Goal: Information Seeking & Learning: Learn about a topic

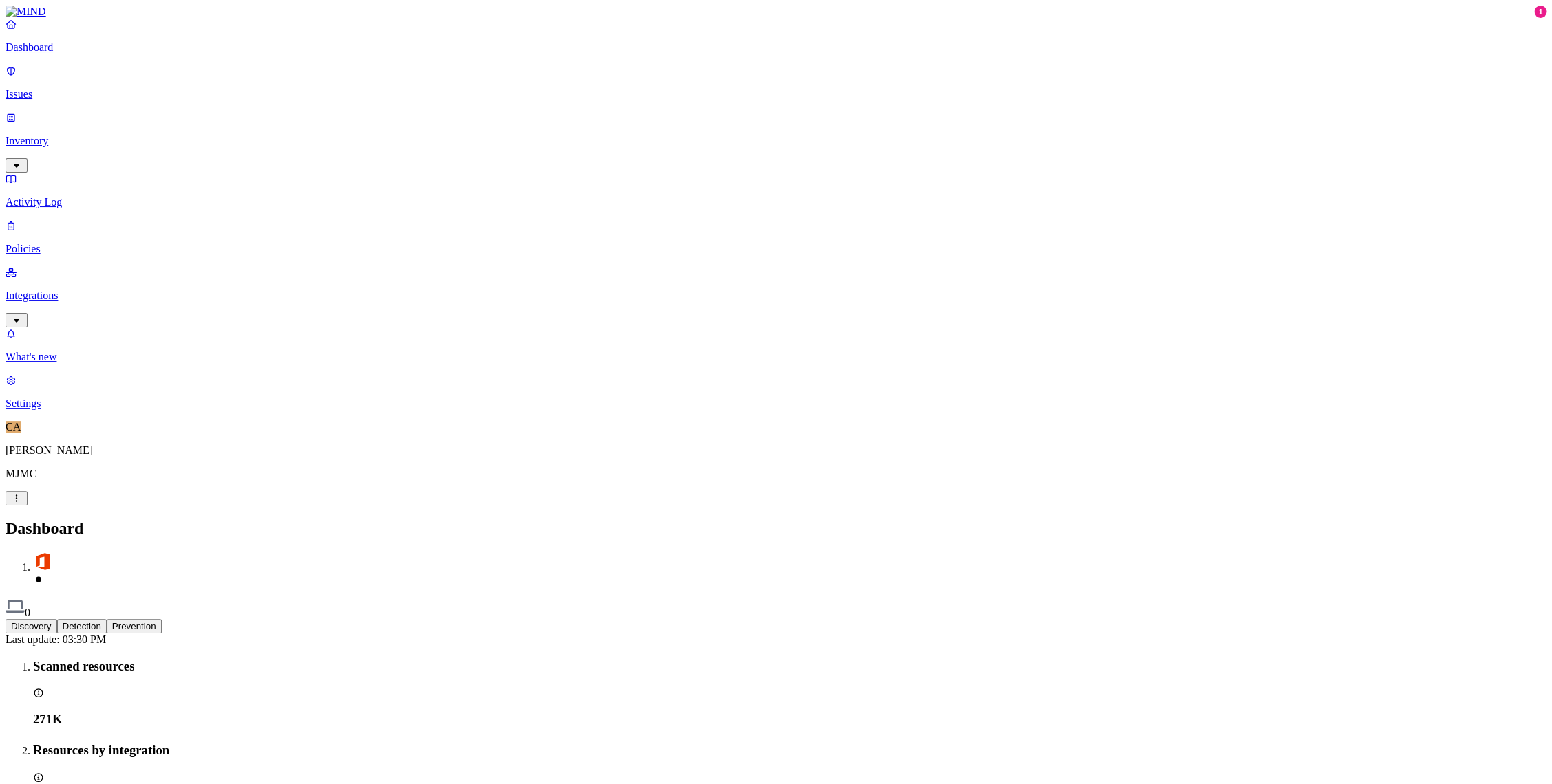
click at [15, 115] on link "Inventory" at bounding box center [776, 142] width 1541 height 59
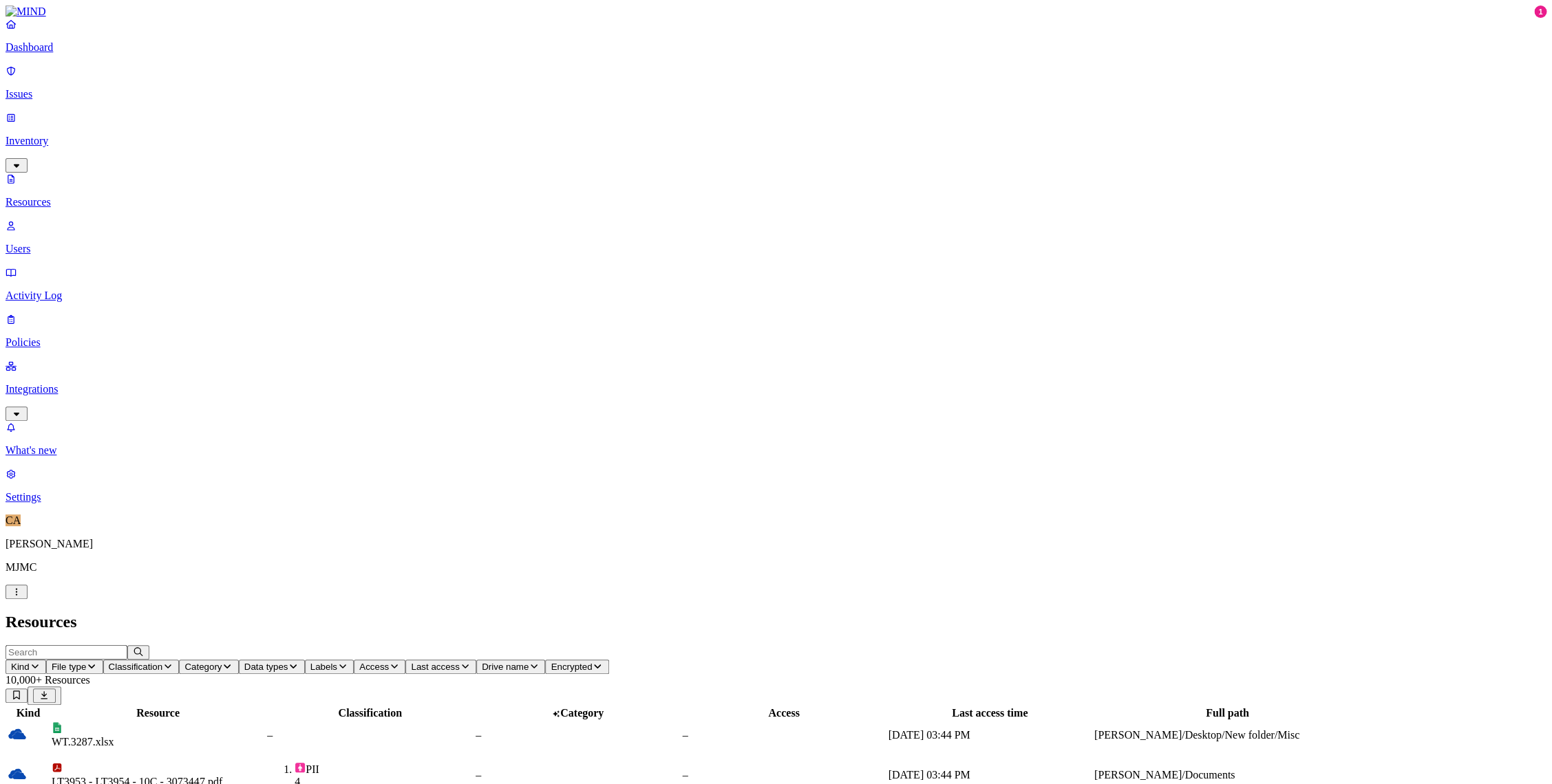
drag, startPoint x: 53, startPoint y: 50, endPoint x: 76, endPoint y: 73, distance: 32.5
click at [53, 50] on link "Dashboard" at bounding box center [776, 36] width 1541 height 36
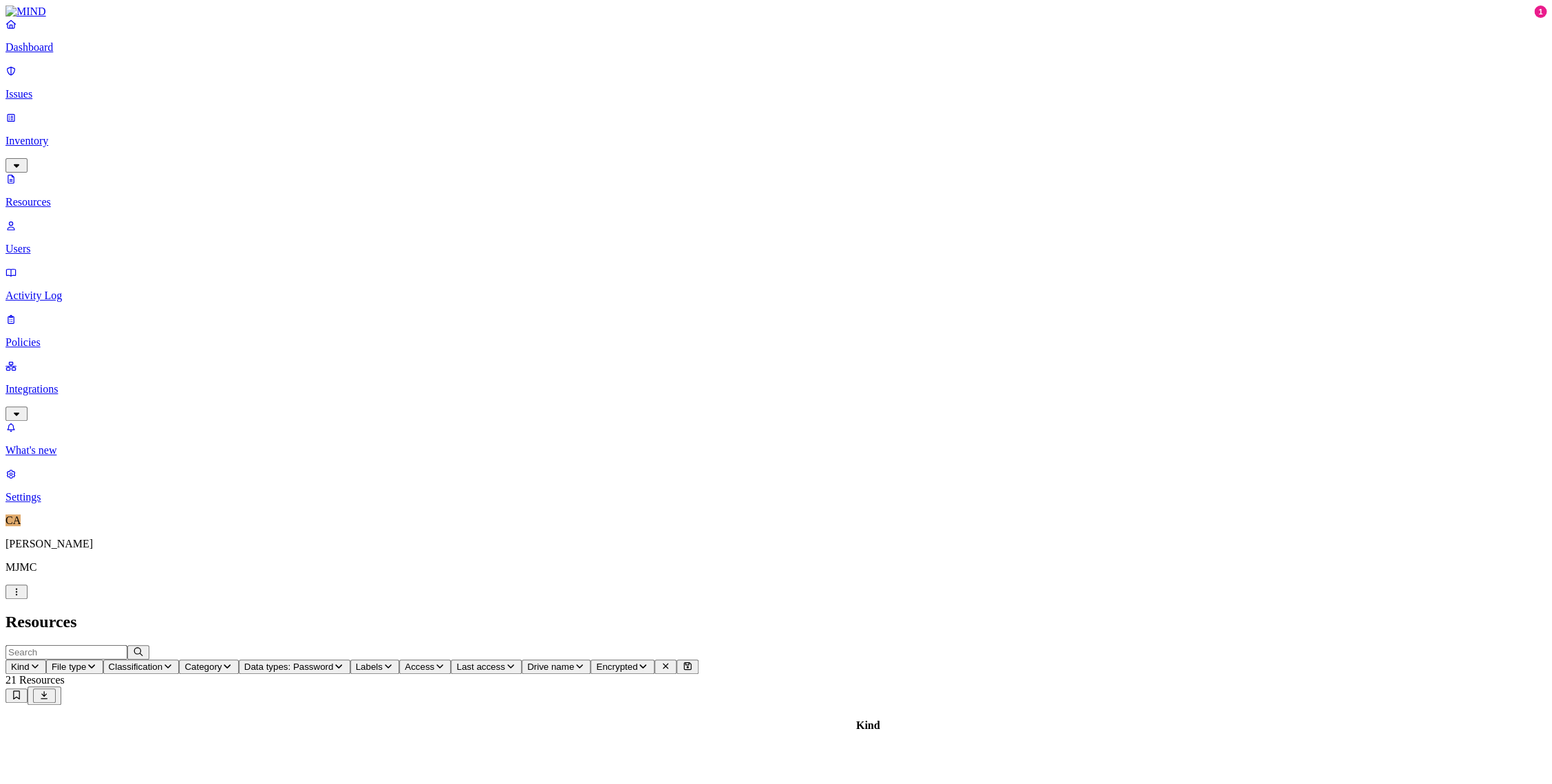
click at [85, 196] on p "Resources" at bounding box center [776, 202] width 1541 height 13
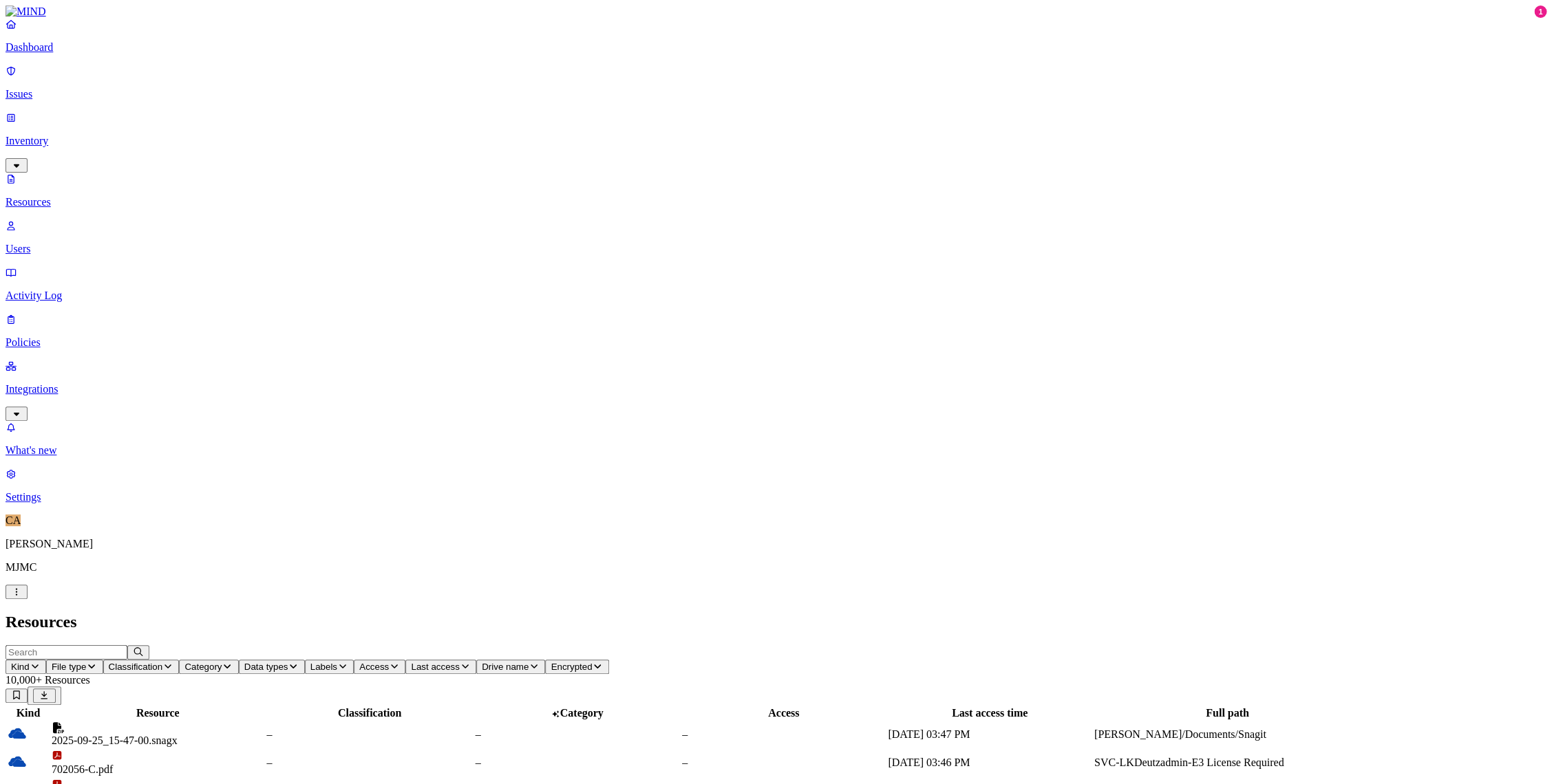
click at [232, 662] on icon "button" at bounding box center [226, 666] width 11 height 9
click at [510, 107] on div "Bank Statement" at bounding box center [510, 119] width 0 height 25
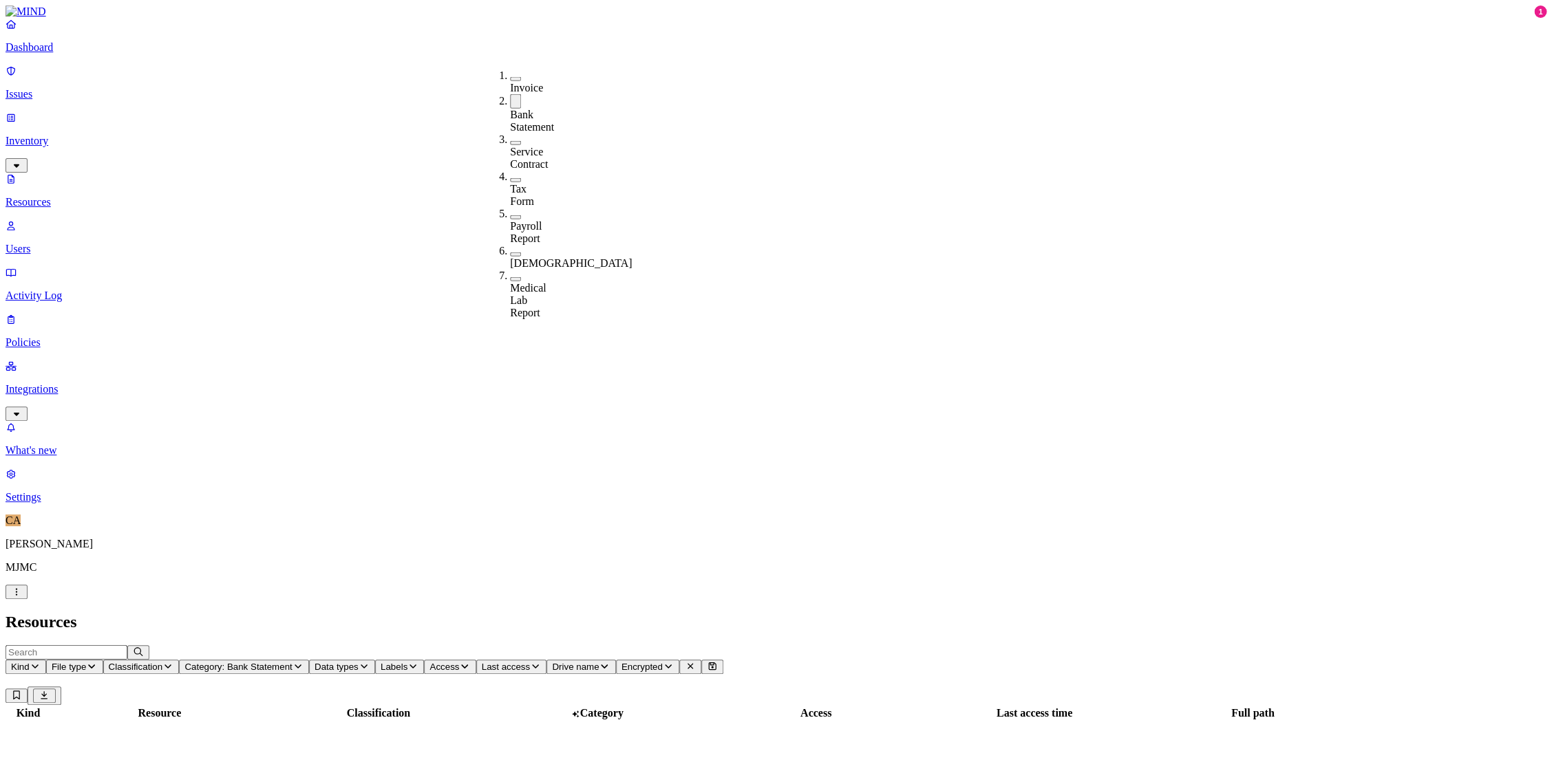
click at [594, 613] on header "Resources" at bounding box center [776, 622] width 1541 height 19
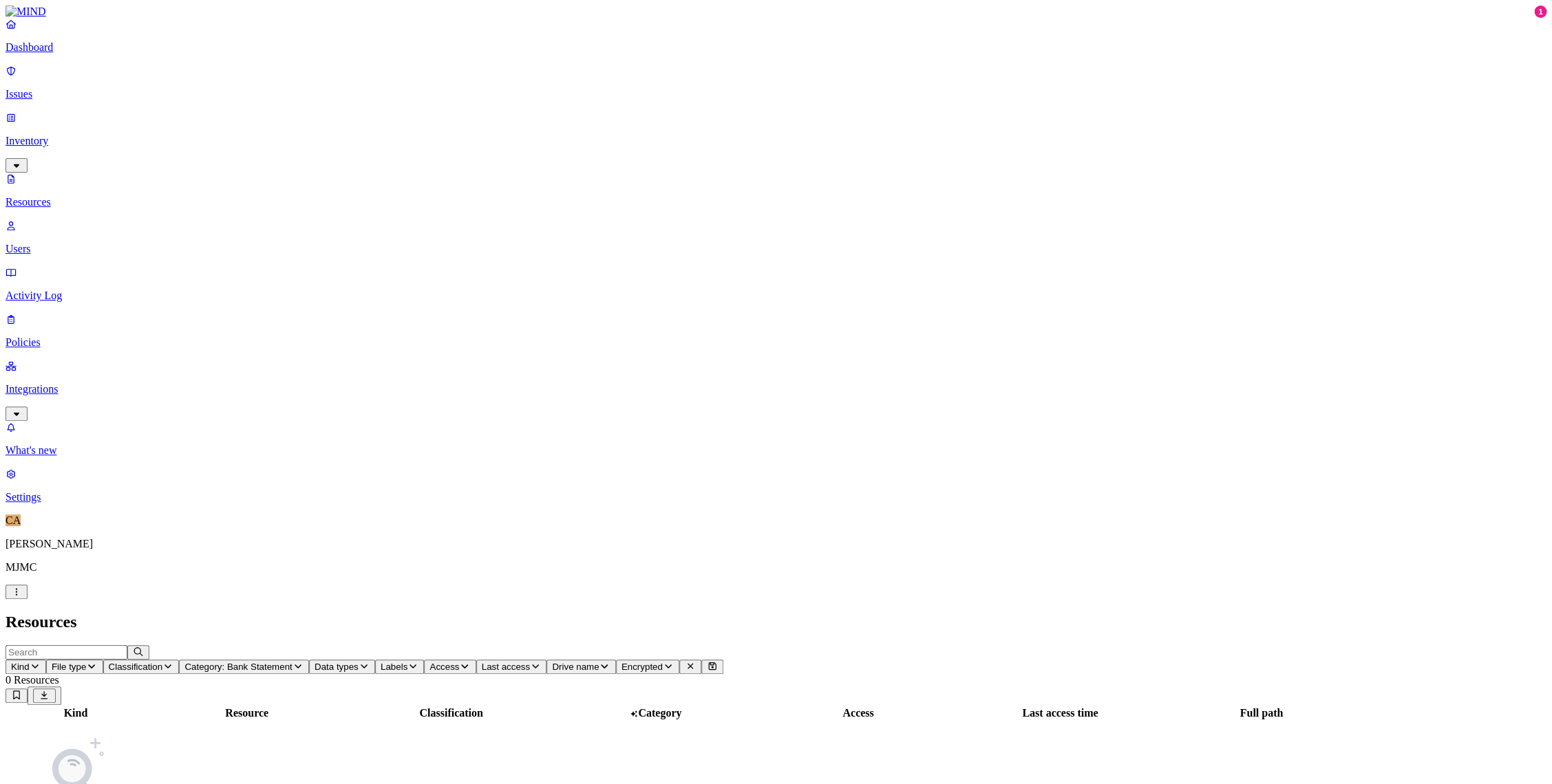
click at [590, 613] on div "Resources" at bounding box center [776, 622] width 1541 height 19
click at [309, 660] on button "Category: Bank Statement" at bounding box center [243, 667] width 130 height 14
click at [510, 245] on div "[DEMOGRAPHIC_DATA]" at bounding box center [510, 257] width 0 height 25
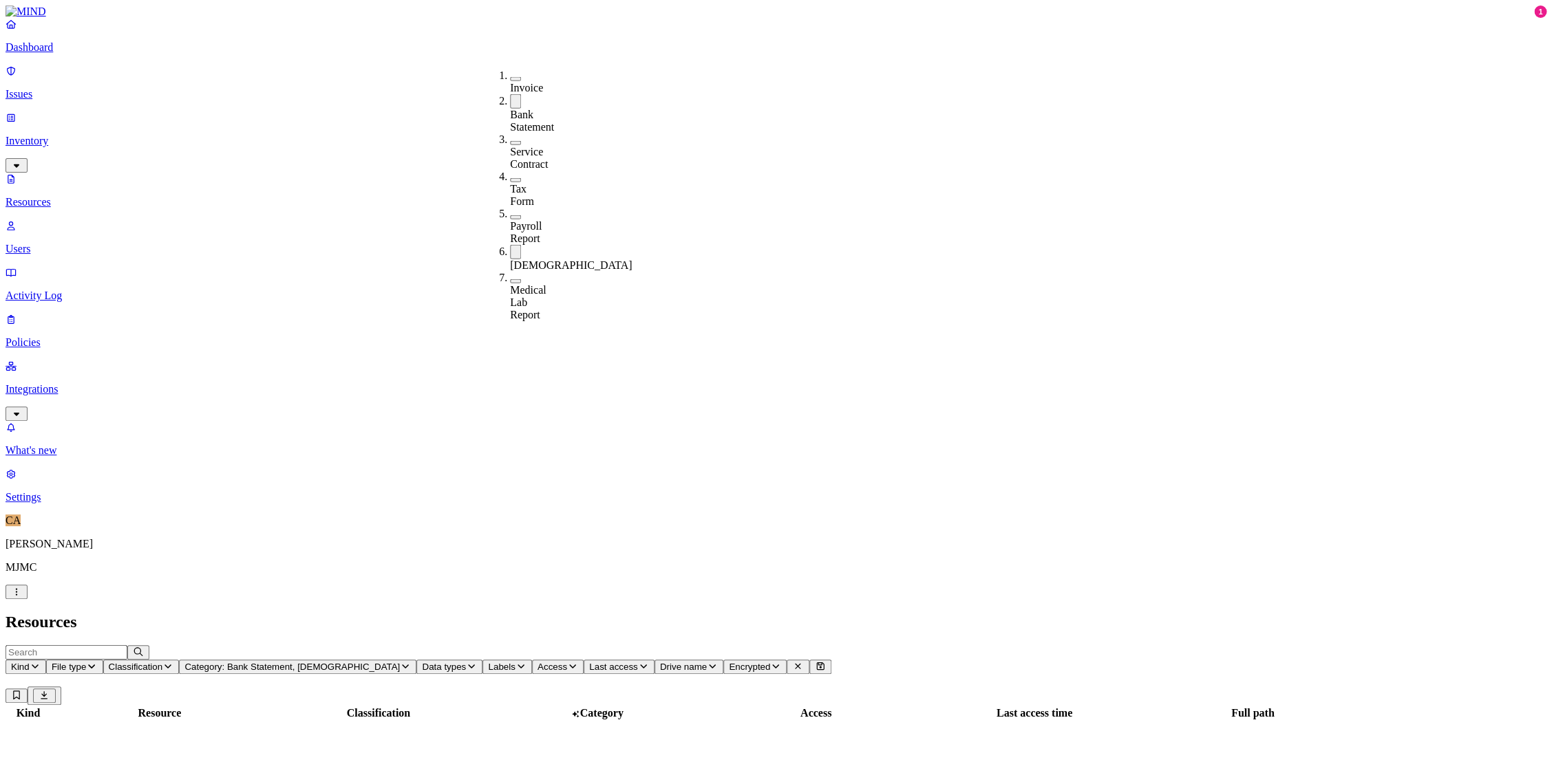
click at [510, 98] on button "button" at bounding box center [515, 101] width 11 height 14
click at [510, 108] on div "Bank Statement" at bounding box center [510, 120] width 0 height 25
click at [510, 97] on button "button" at bounding box center [515, 101] width 11 height 14
click at [661, 613] on h2 "Resources" at bounding box center [776, 622] width 1541 height 19
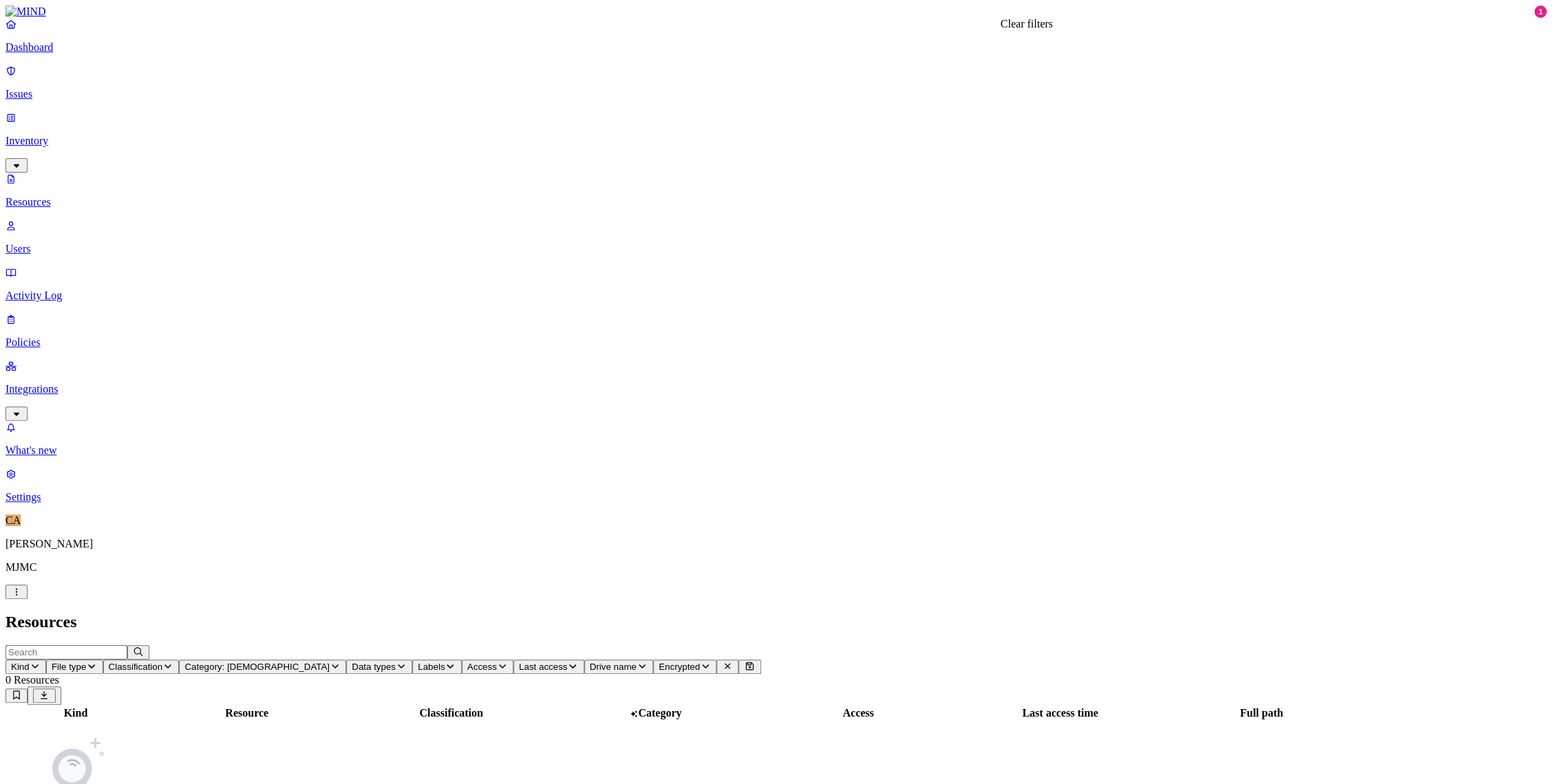
click at [730, 664] on icon at bounding box center [727, 666] width 5 height 5
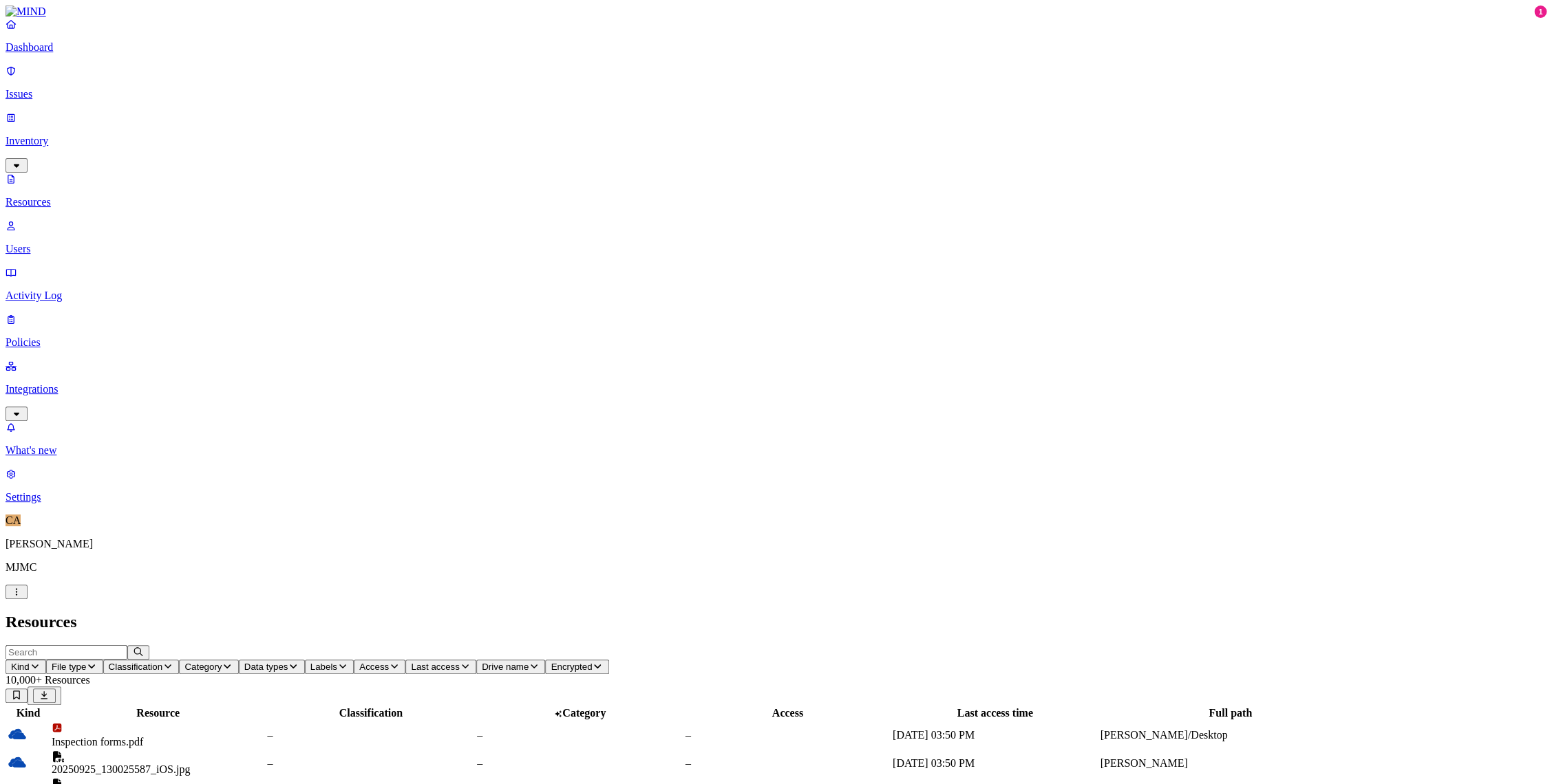
click at [163, 662] on span "Classification" at bounding box center [136, 667] width 54 height 10
click at [431, 77] on button "button" at bounding box center [437, 79] width 11 height 4
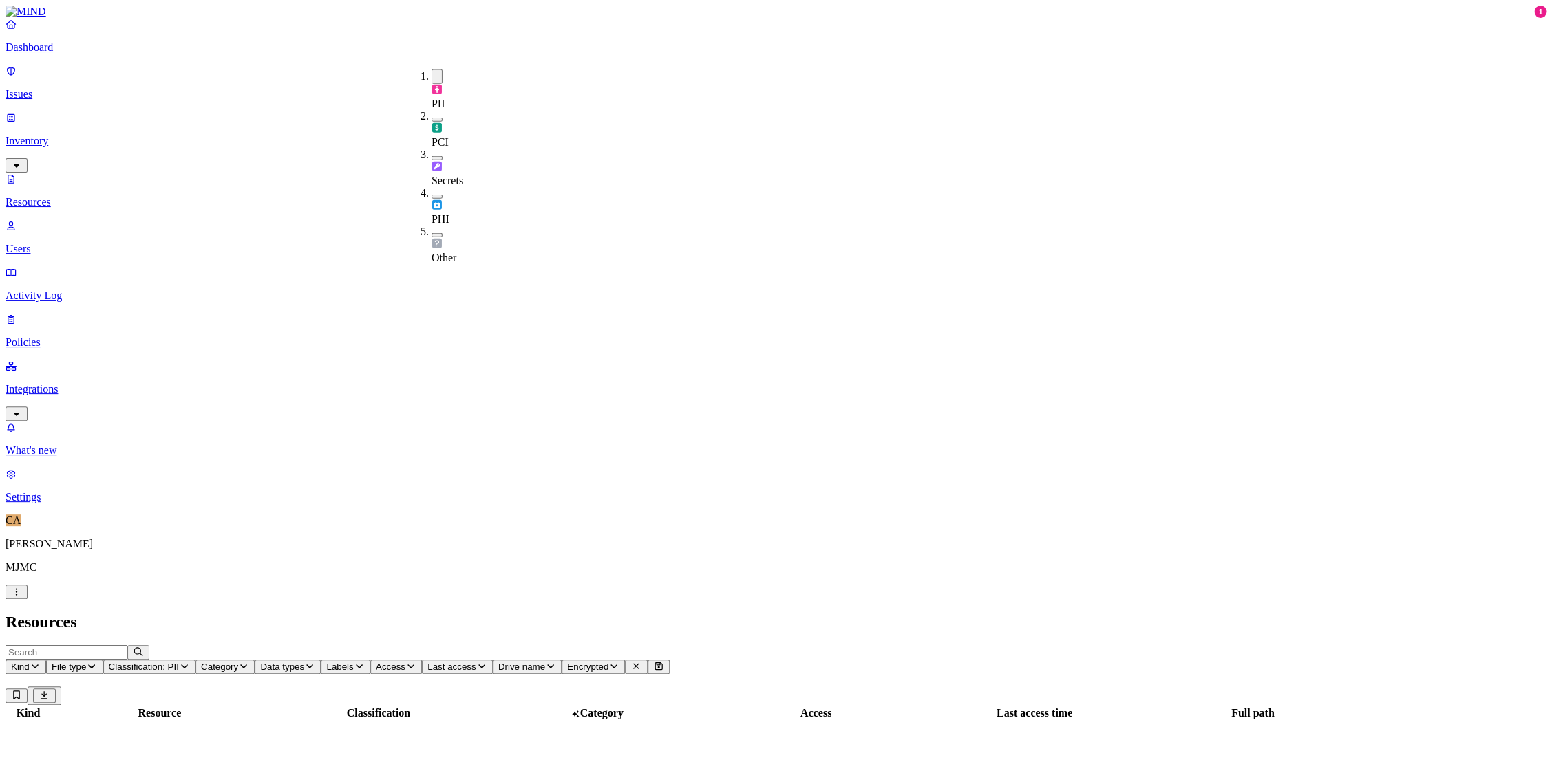
click at [431, 118] on button "button" at bounding box center [437, 120] width 11 height 4
click at [459, 613] on header "Resources" at bounding box center [776, 622] width 1541 height 19
